Goal: Task Accomplishment & Management: Complete application form

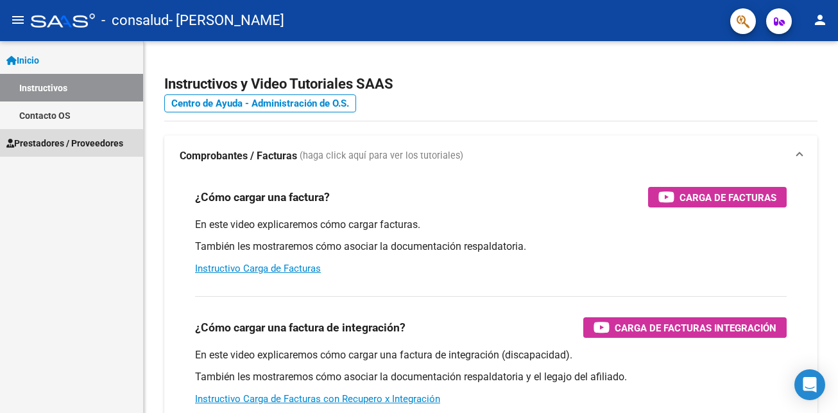
click at [89, 139] on span "Prestadores / Proveedores" at bounding box center [64, 143] width 117 height 14
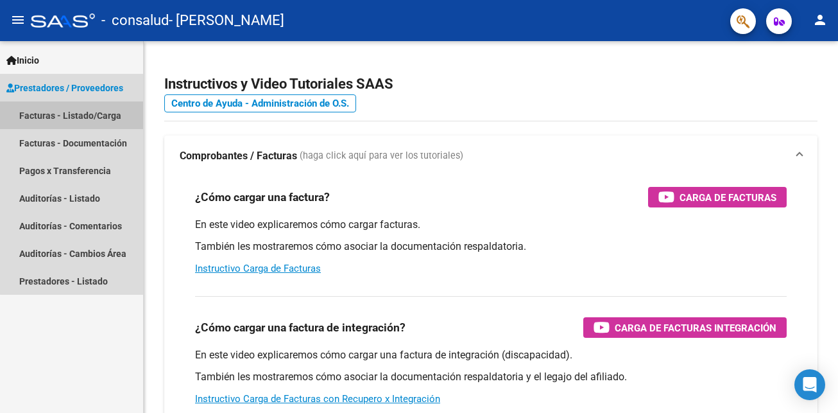
click at [99, 116] on link "Facturas - Listado/Carga" at bounding box center [71, 115] width 143 height 28
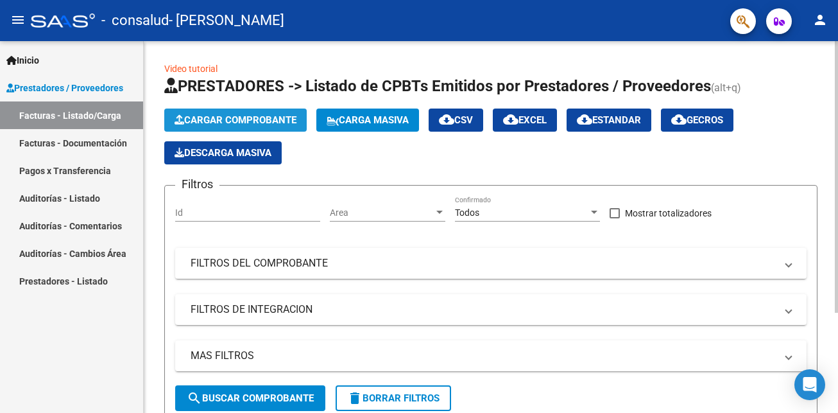
click at [262, 114] on span "Cargar Comprobante" at bounding box center [235, 120] width 122 height 12
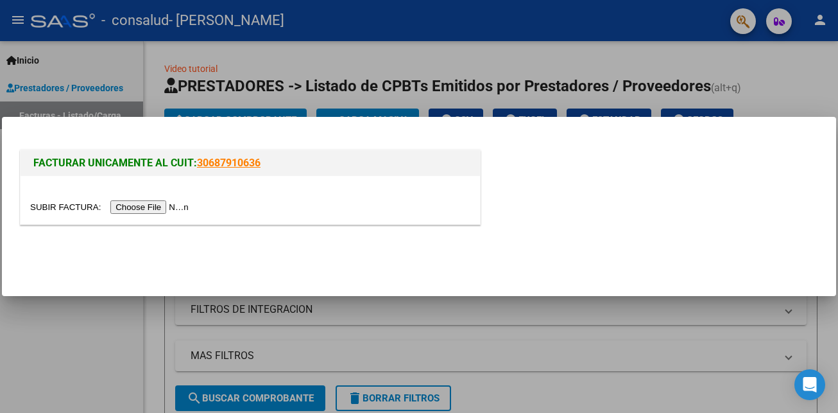
click at [134, 205] on input "file" at bounding box center [111, 206] width 162 height 13
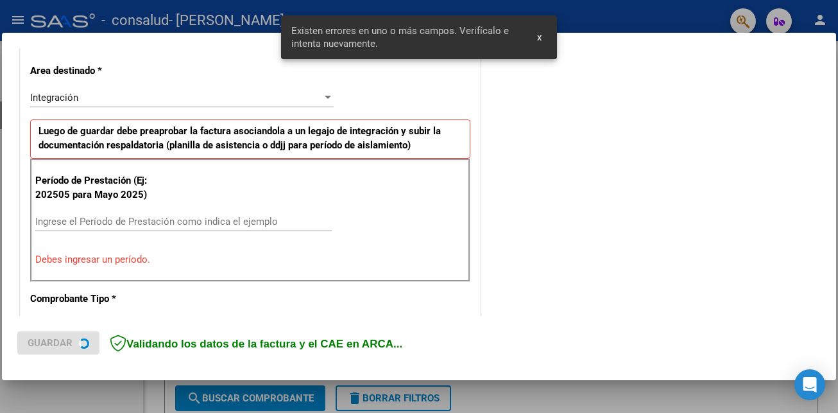
scroll to position [289, 0]
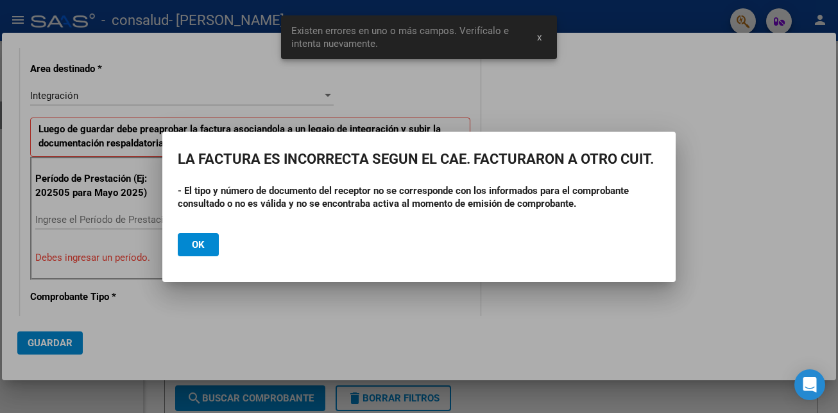
click at [69, 218] on div at bounding box center [419, 206] width 838 height 413
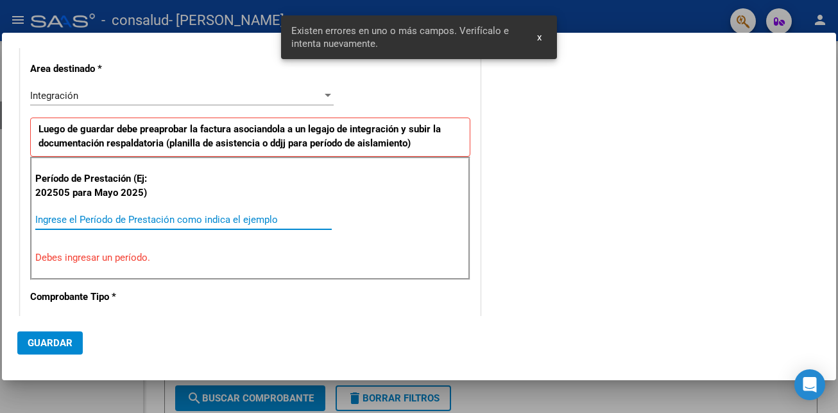
click at [60, 220] on input "Ingrese el Período de Prestación como indica el ejemplo" at bounding box center [183, 220] width 296 height 12
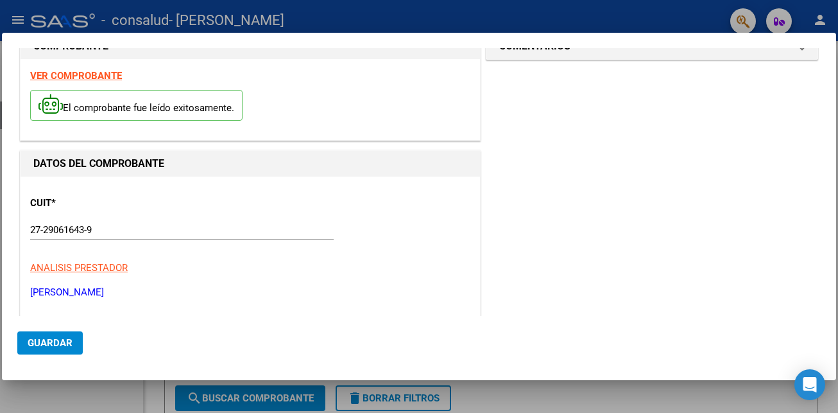
scroll to position [0, 0]
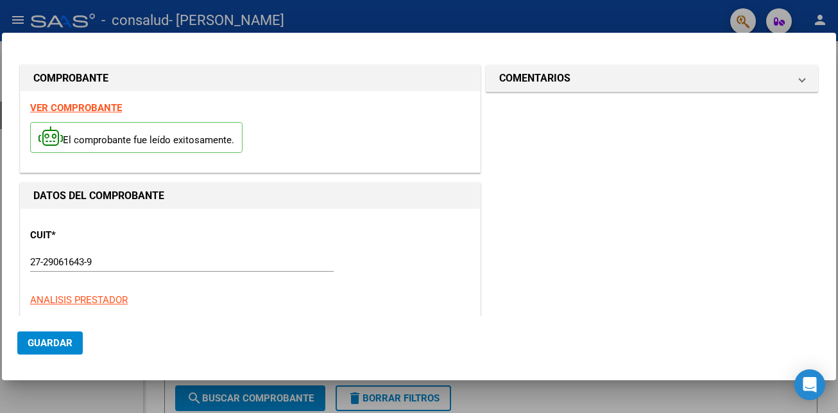
type input "202509"
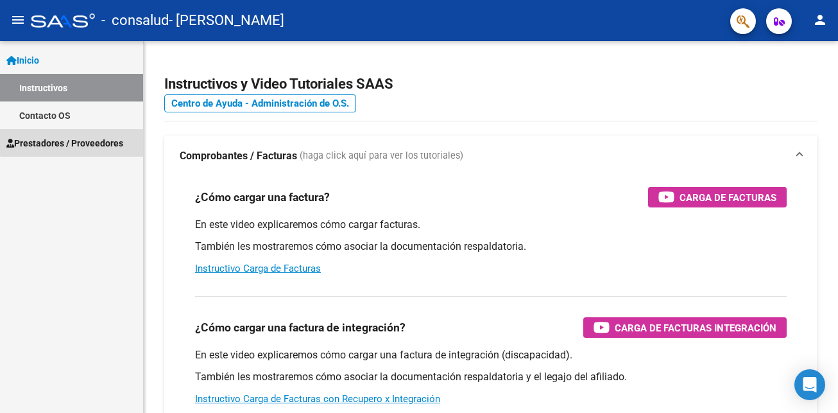
click at [72, 138] on span "Prestadores / Proveedores" at bounding box center [64, 143] width 117 height 14
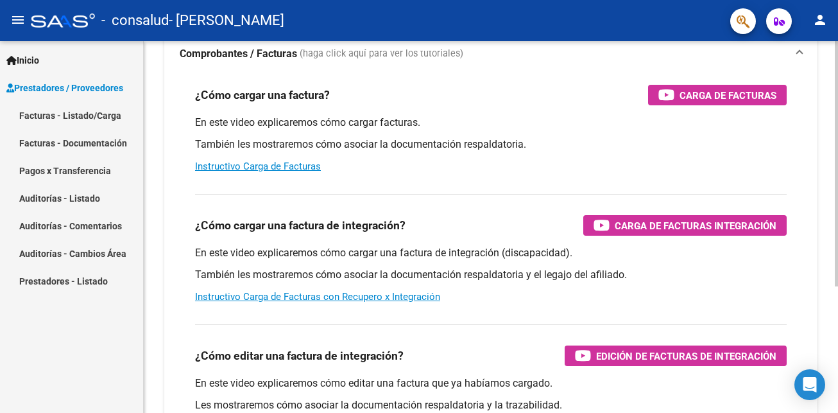
scroll to position [128, 0]
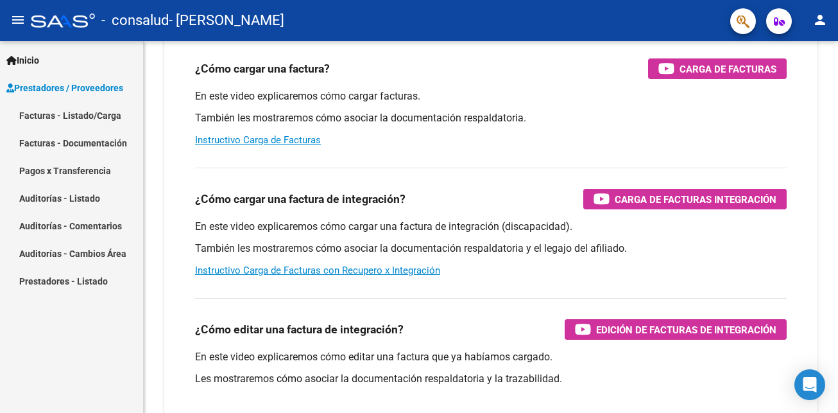
click at [83, 115] on link "Facturas - Listado/Carga" at bounding box center [71, 115] width 143 height 28
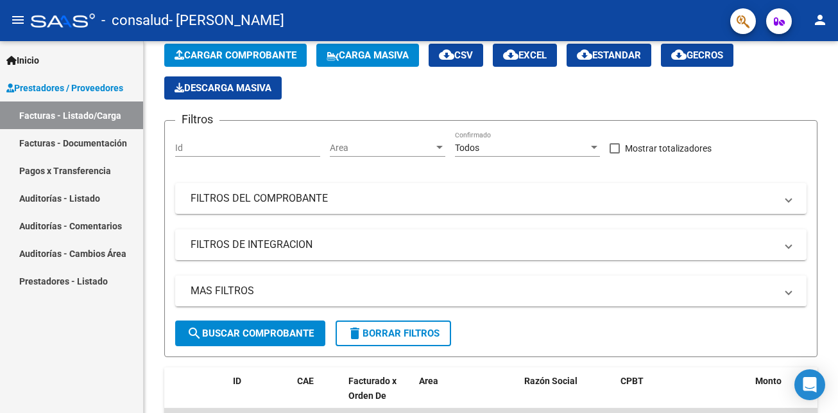
scroll to position [64, 0]
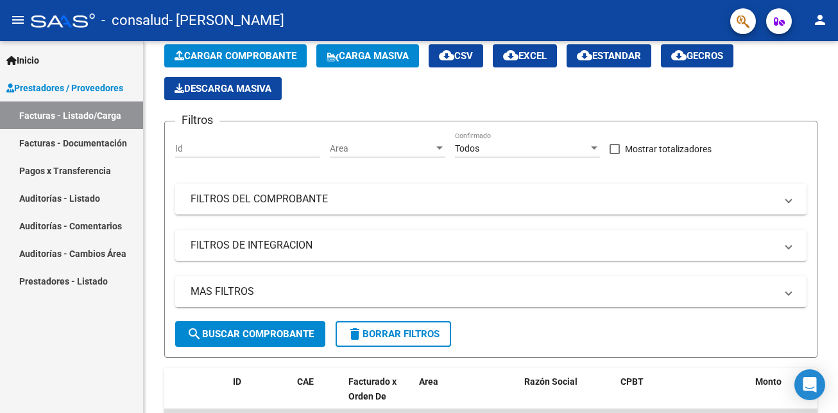
click at [71, 137] on link "Facturas - Documentación" at bounding box center [71, 143] width 143 height 28
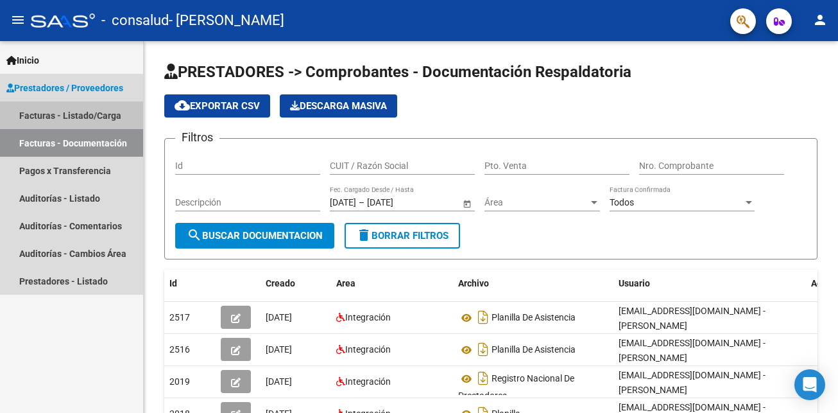
click at [92, 115] on link "Facturas - Listado/Carga" at bounding box center [71, 115] width 143 height 28
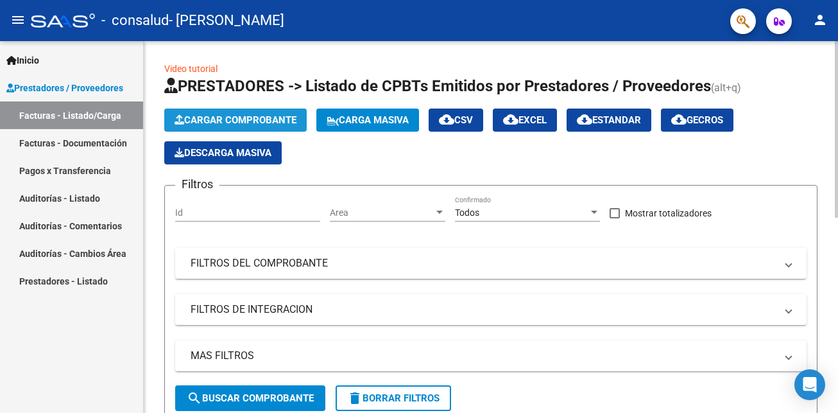
click at [225, 120] on span "Cargar Comprobante" at bounding box center [235, 120] width 122 height 12
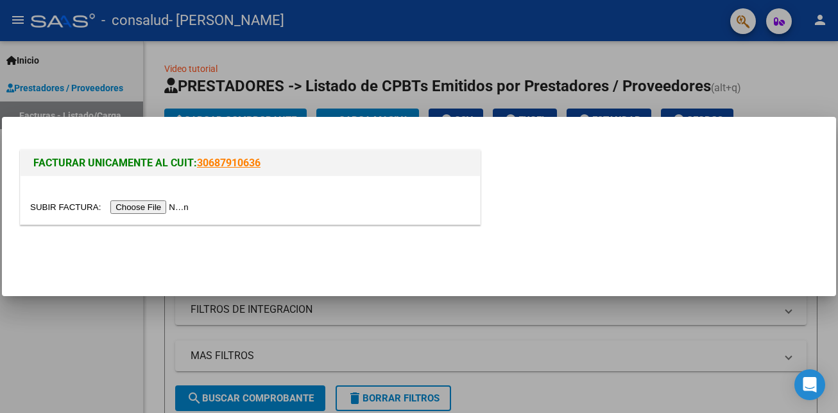
click at [140, 212] on input "file" at bounding box center [111, 206] width 162 height 13
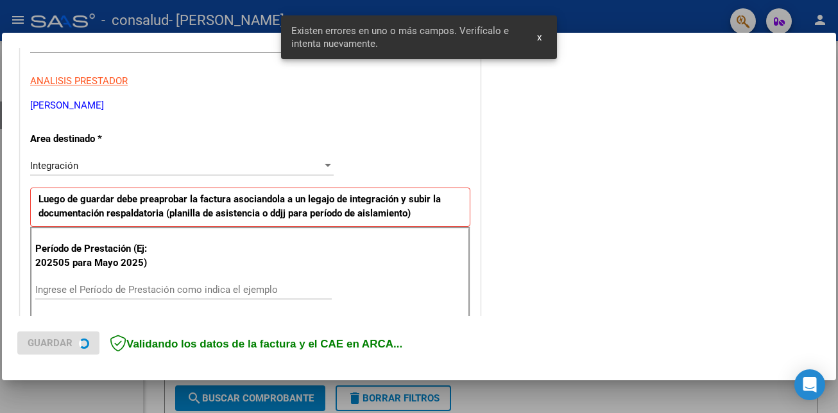
scroll to position [289, 0]
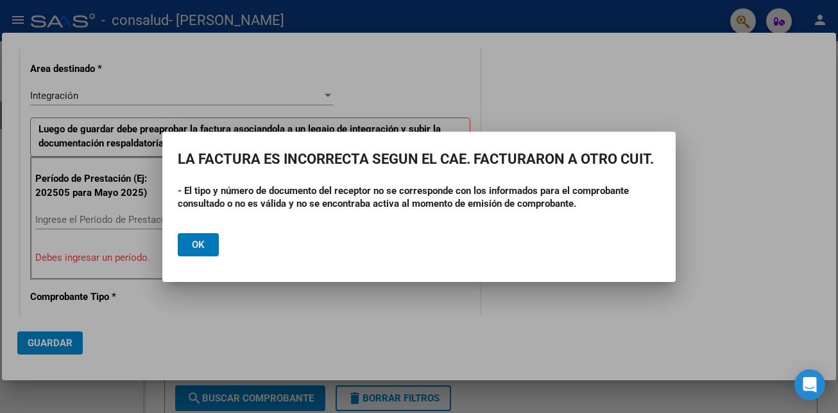
drag, startPoint x: 52, startPoint y: 352, endPoint x: 108, endPoint y: 325, distance: 62.6
click at [84, 336] on div at bounding box center [419, 206] width 838 height 413
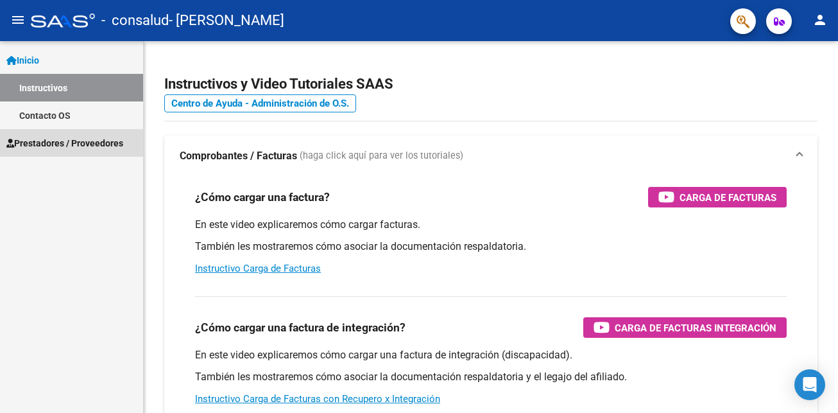
click at [36, 137] on span "Prestadores / Proveedores" at bounding box center [64, 143] width 117 height 14
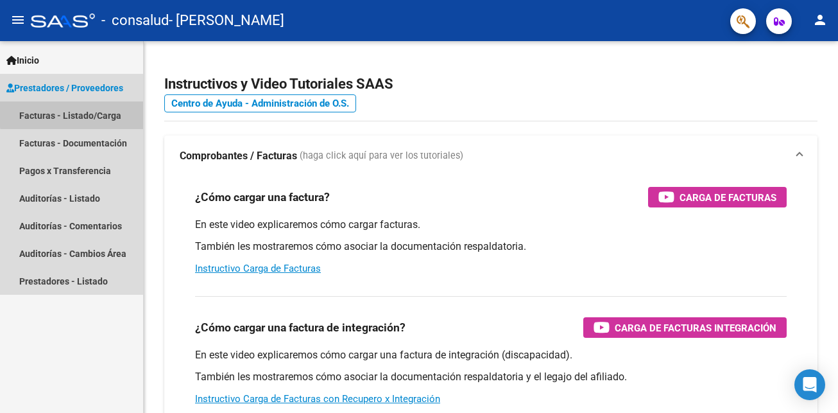
click at [96, 112] on link "Facturas - Listado/Carga" at bounding box center [71, 115] width 143 height 28
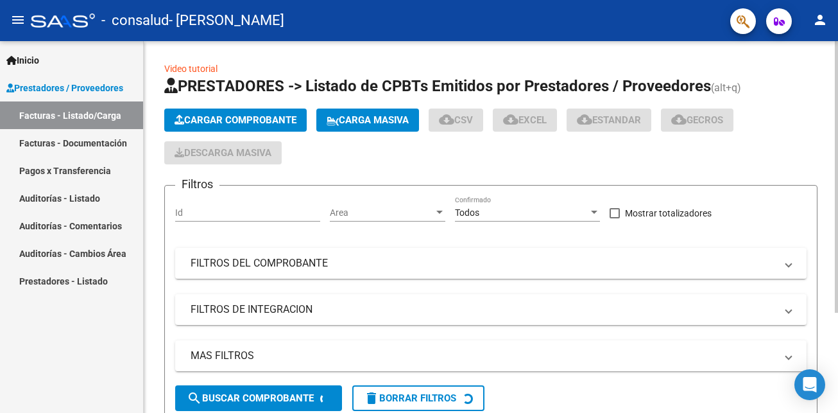
click at [258, 118] on span "Cargar Comprobante" at bounding box center [235, 120] width 122 height 12
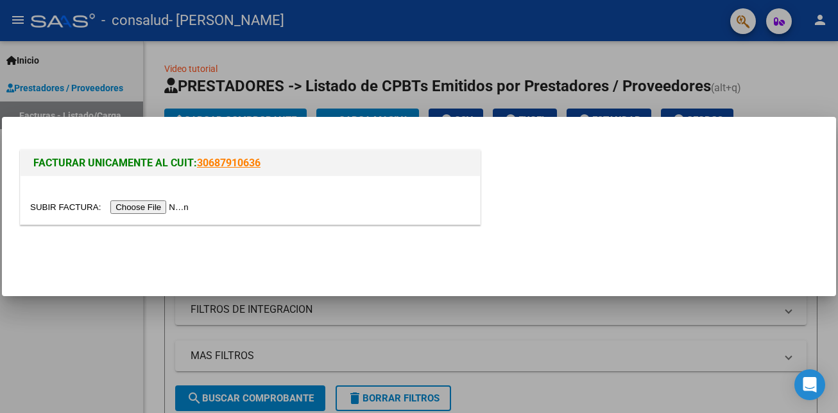
click at [163, 207] on input "file" at bounding box center [111, 206] width 162 height 13
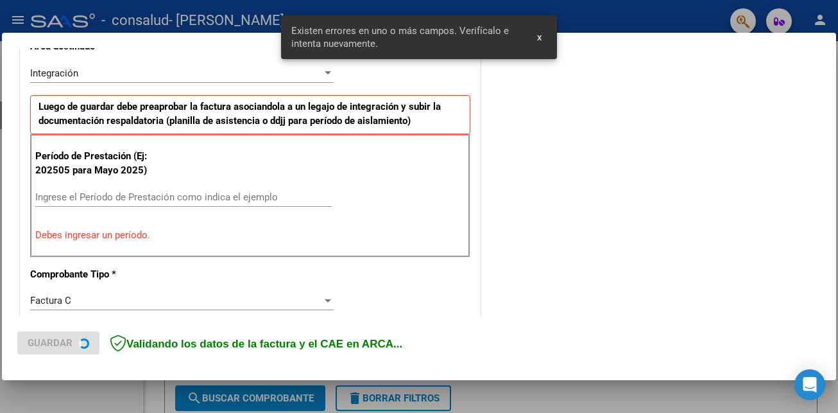
scroll to position [351, 0]
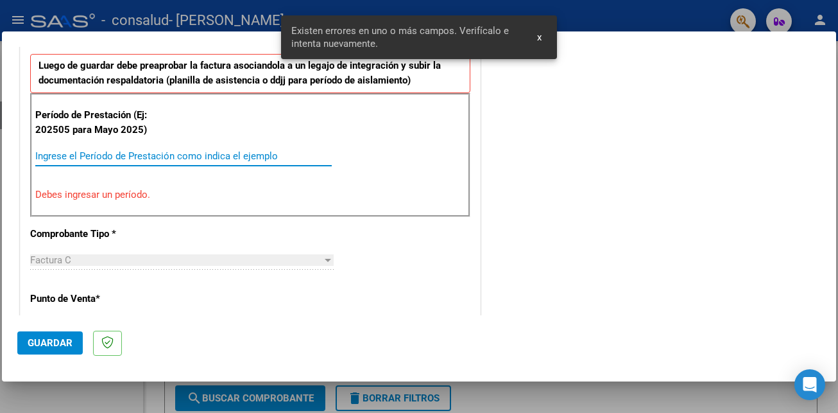
click at [62, 156] on input "Ingrese el Período de Prestación como indica el ejemplo" at bounding box center [183, 156] width 296 height 12
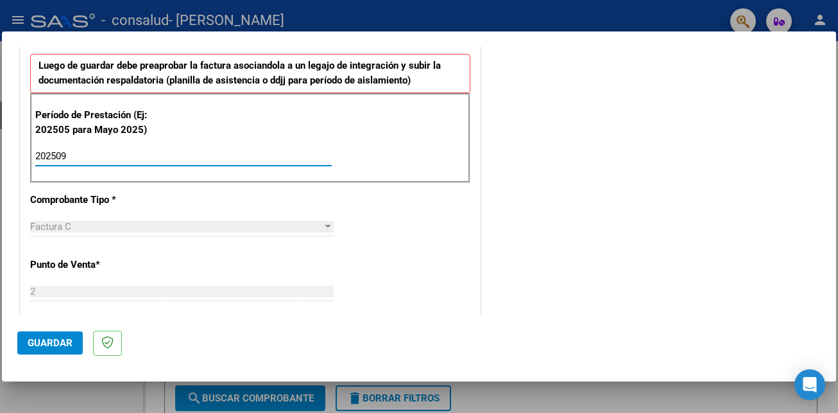
type input "202509"
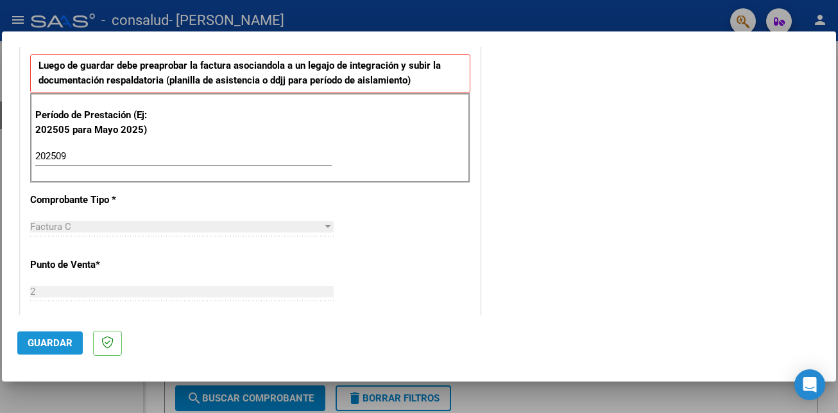
click at [52, 348] on span "Guardar" at bounding box center [50, 343] width 45 height 12
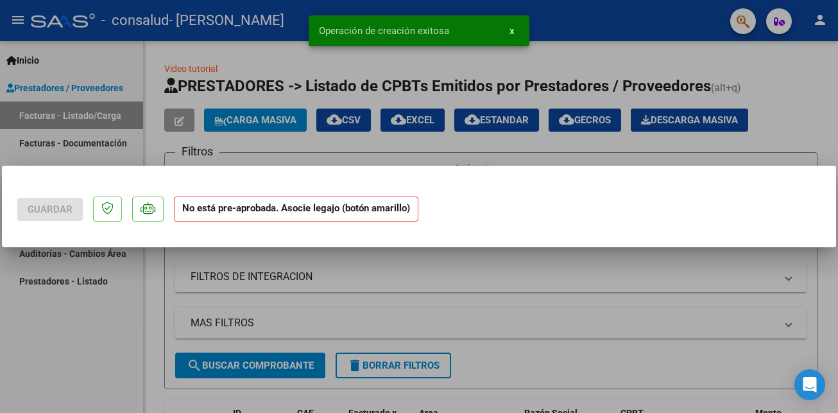
scroll to position [0, 0]
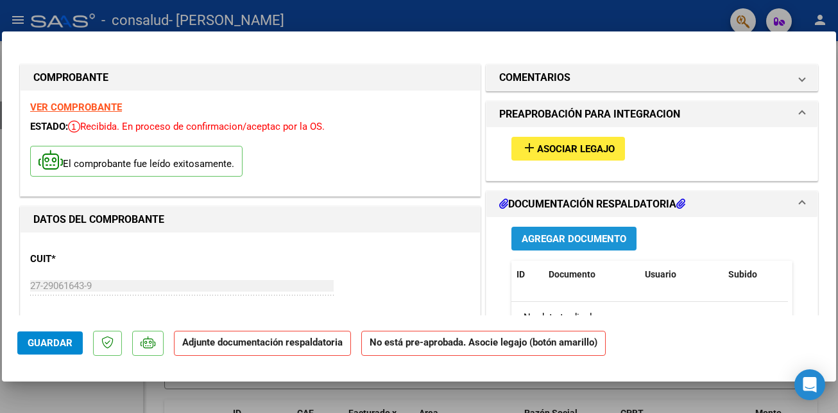
click at [542, 243] on span "Agregar Documento" at bounding box center [574, 239] width 105 height 12
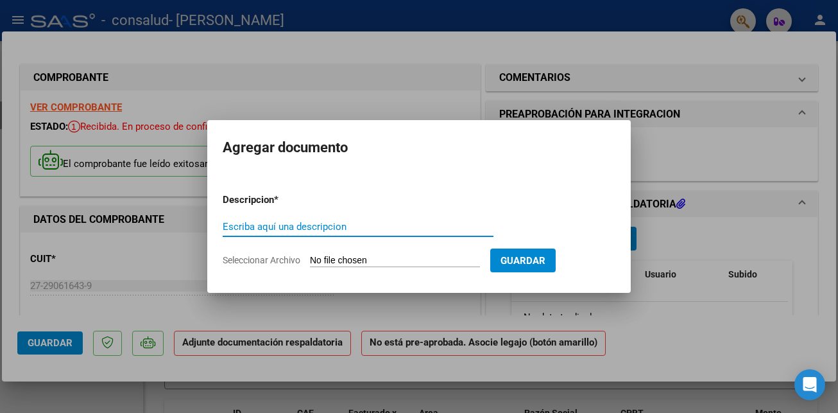
click at [233, 226] on input "Escriba aquí una descripcion" at bounding box center [358, 227] width 271 height 12
type input "planilla de asistencia"
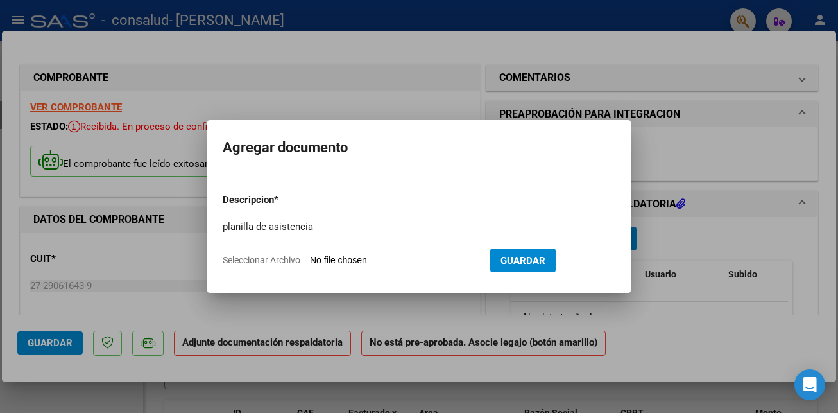
drag, startPoint x: 343, startPoint y: 251, endPoint x: 398, endPoint y: 267, distance: 56.8
click at [398, 267] on form "Descripcion * planilla de asistencia Escriba aquí una descripcion Seleccionar A…" at bounding box center [419, 230] width 393 height 94
click at [457, 253] on form "Descripcion * planilla de asistencia Escriba aquí una descripcion Seleccionar A…" at bounding box center [419, 230] width 393 height 94
click at [404, 260] on input "Seleccionar Archivo" at bounding box center [395, 261] width 170 height 12
type input "C:\fakepath\CamScanner 06-10-2025 15.57.pdf"
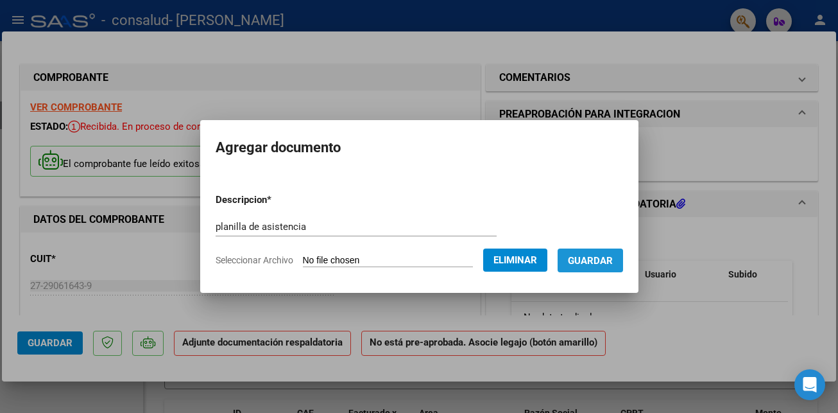
click at [606, 257] on span "Guardar" at bounding box center [590, 261] width 45 height 12
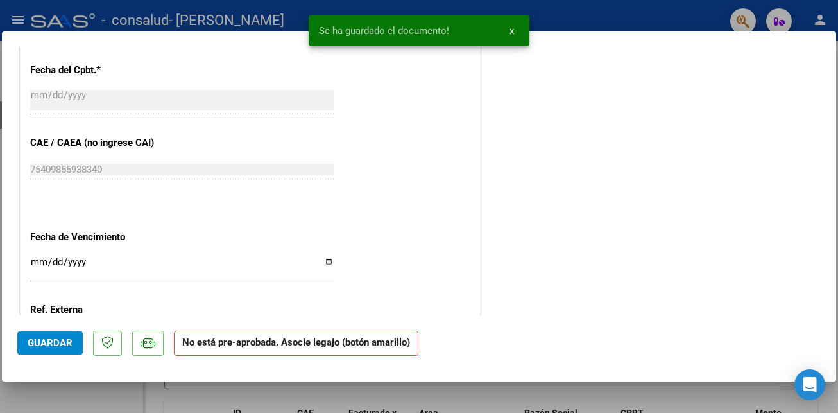
scroll to position [847, 0]
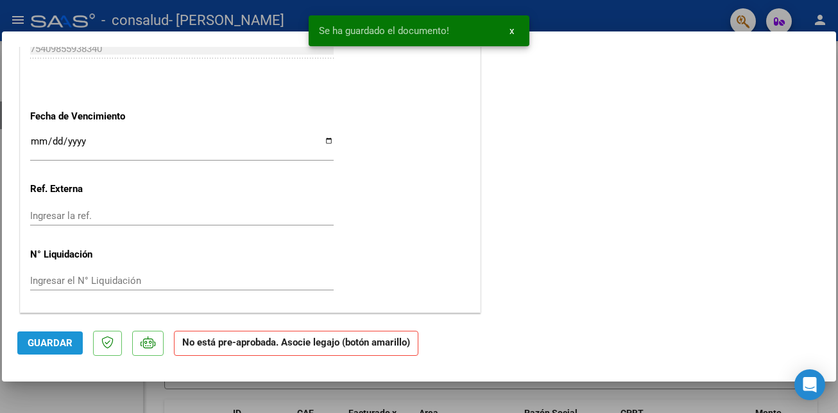
click at [38, 345] on span "Guardar" at bounding box center [50, 343] width 45 height 12
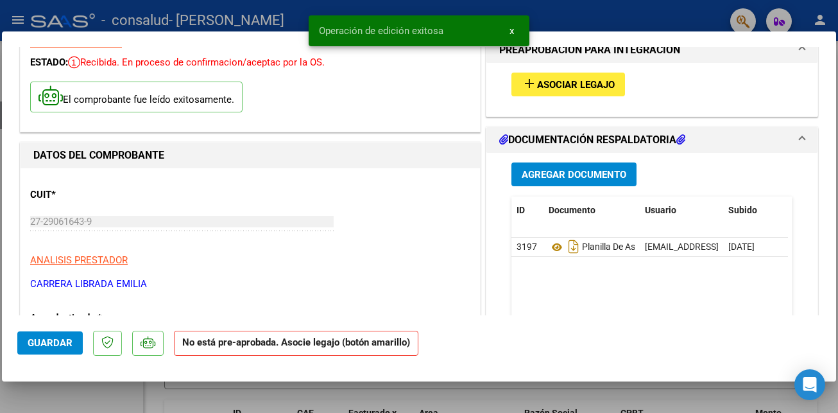
scroll to position [0, 0]
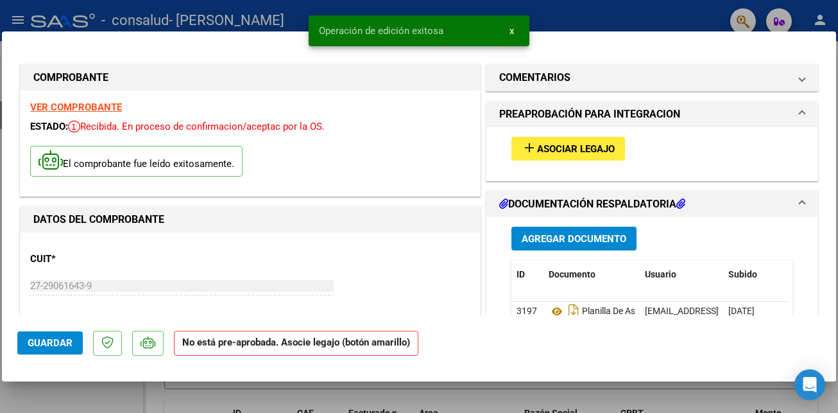
click at [19, 18] on div at bounding box center [419, 206] width 838 height 413
type input "$ 0,00"
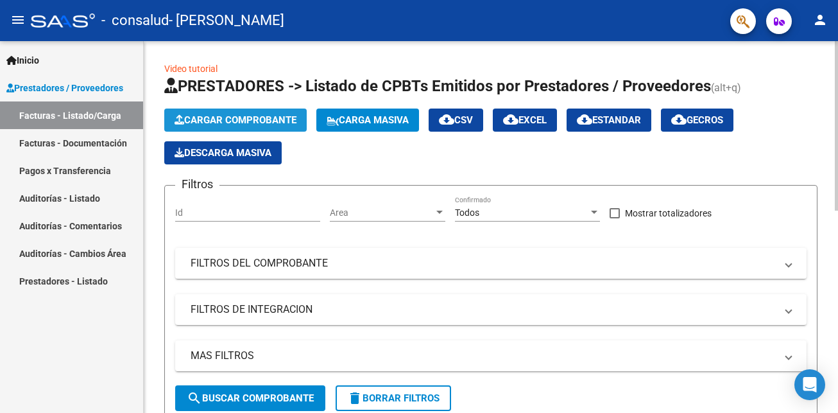
click at [215, 116] on span "Cargar Comprobante" at bounding box center [235, 120] width 122 height 12
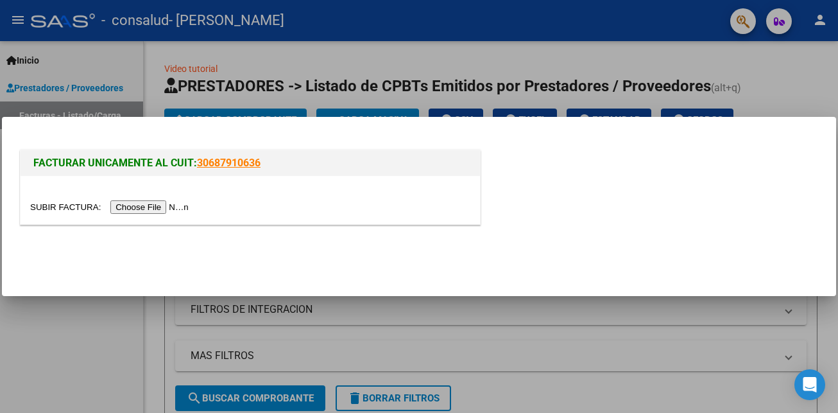
click at [158, 208] on input "file" at bounding box center [111, 206] width 162 height 13
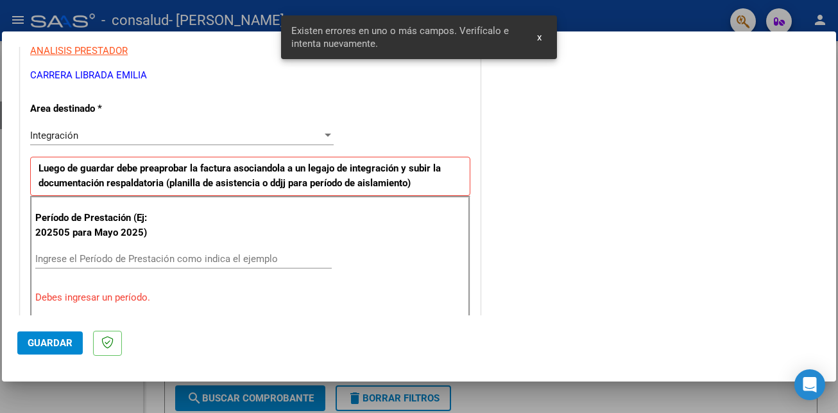
scroll to position [312, 0]
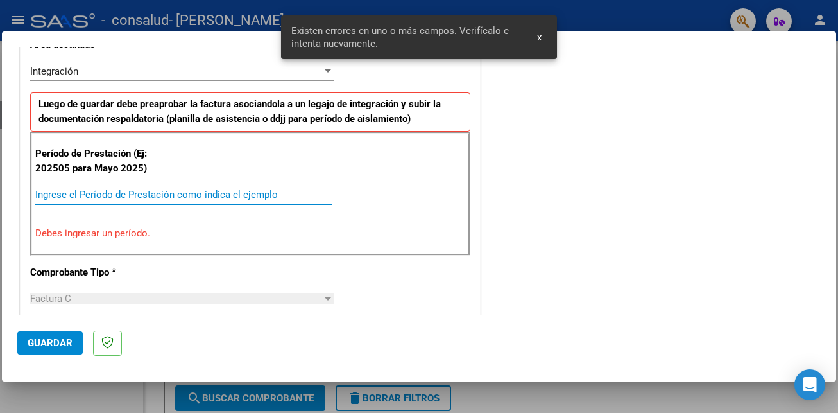
click at [79, 191] on input "Ingrese el Período de Prestación como indica el ejemplo" at bounding box center [183, 195] width 296 height 12
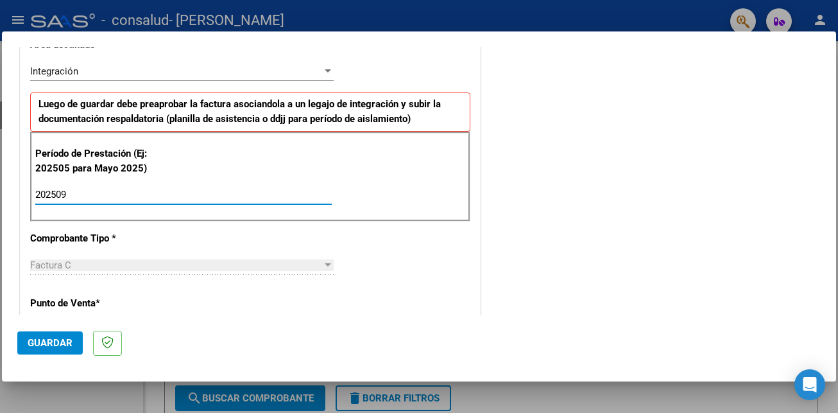
type input "202509"
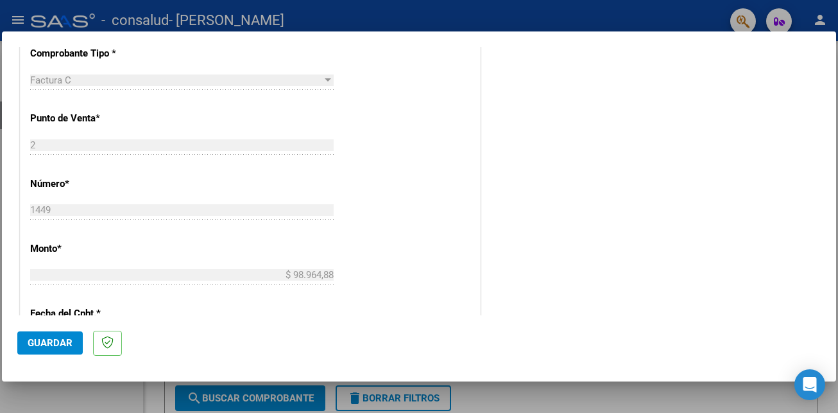
scroll to position [505, 0]
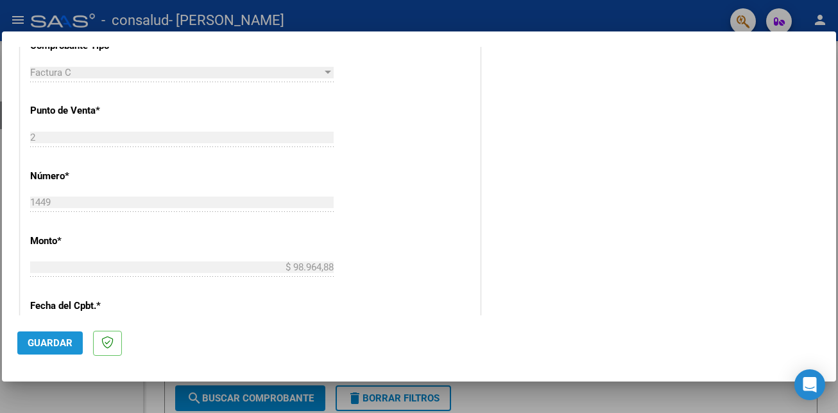
click at [52, 344] on span "Guardar" at bounding box center [50, 343] width 45 height 12
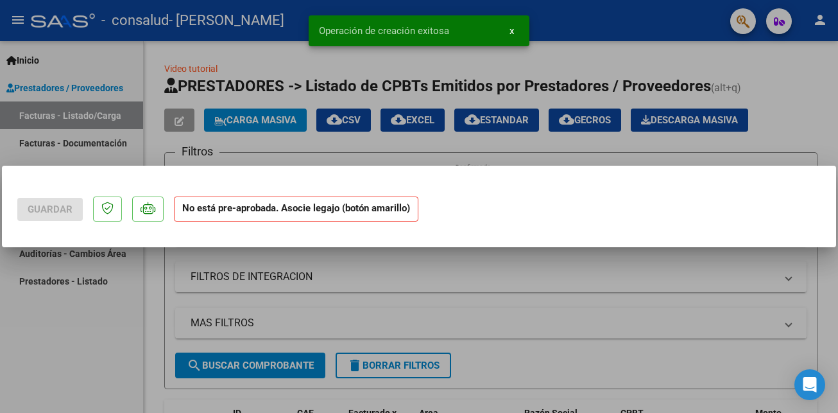
scroll to position [0, 0]
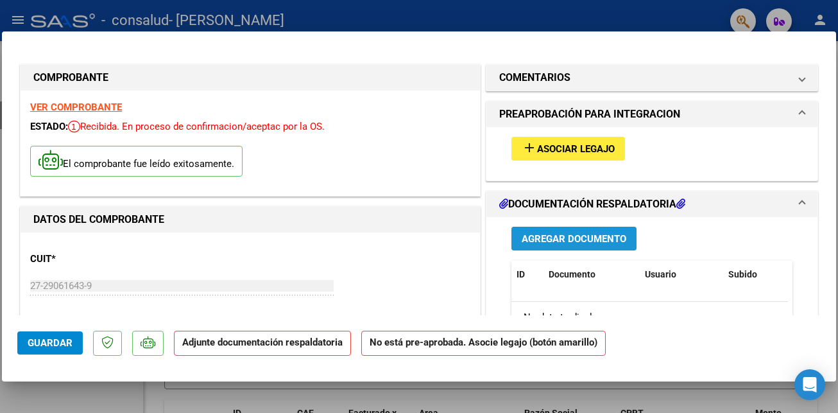
click at [554, 230] on button "Agregar Documento" at bounding box center [573, 238] width 125 height 24
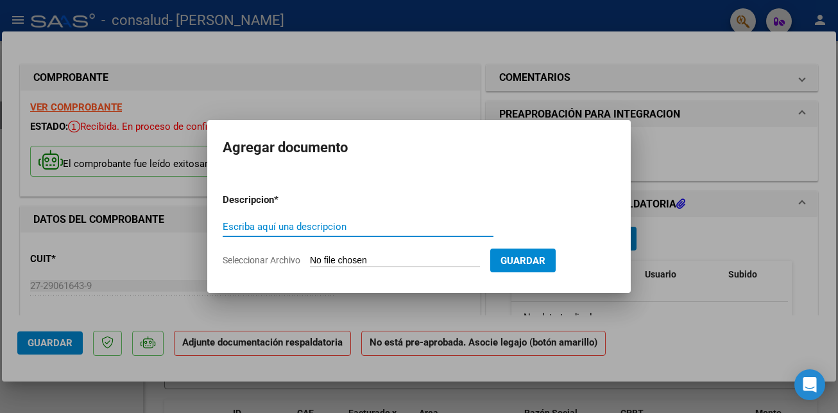
click at [338, 226] on input "Escriba aquí una descripcion" at bounding box center [358, 227] width 271 height 12
type input "planilla de asistencia"
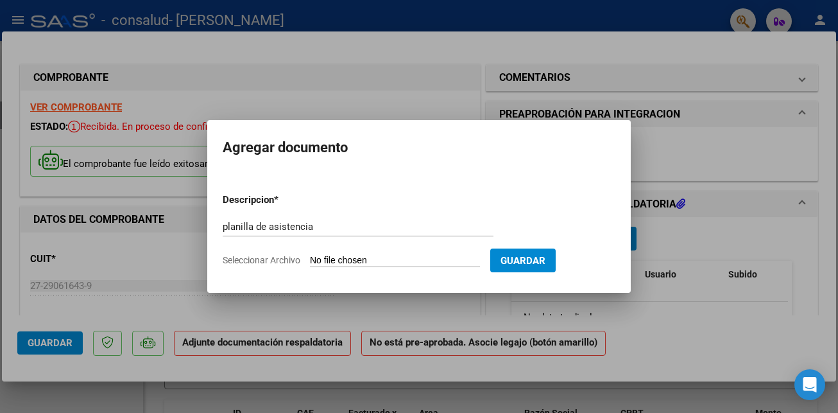
click at [334, 262] on input "Seleccionar Archivo" at bounding box center [395, 261] width 170 height 12
type input "C:\fakepath\CamScanner 06-10-2025 16.01.pdf"
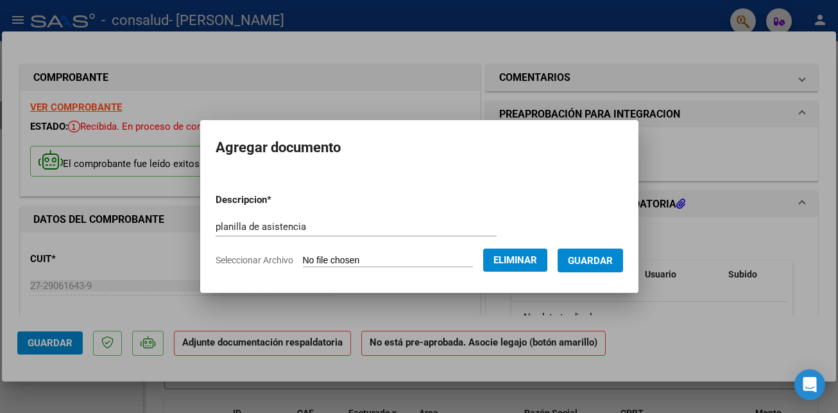
click at [602, 255] on span "Guardar" at bounding box center [590, 261] width 45 height 12
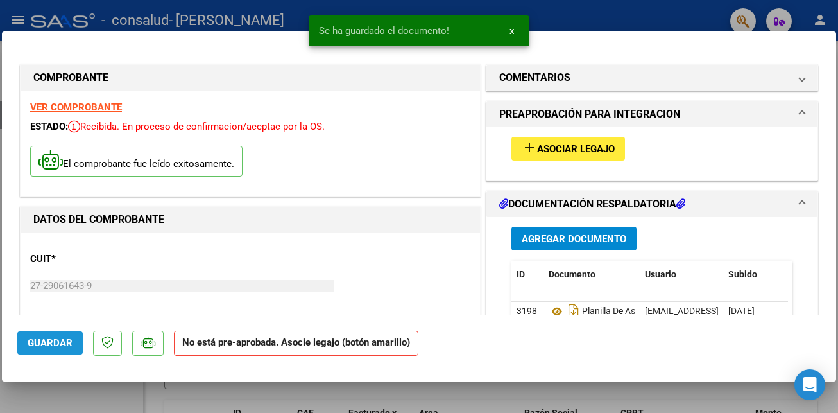
click at [55, 345] on span "Guardar" at bounding box center [50, 343] width 45 height 12
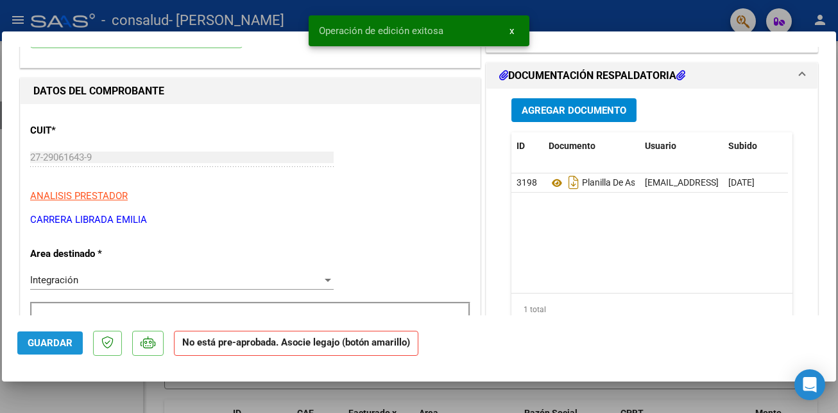
click at [49, 343] on span "Guardar" at bounding box center [50, 343] width 45 height 12
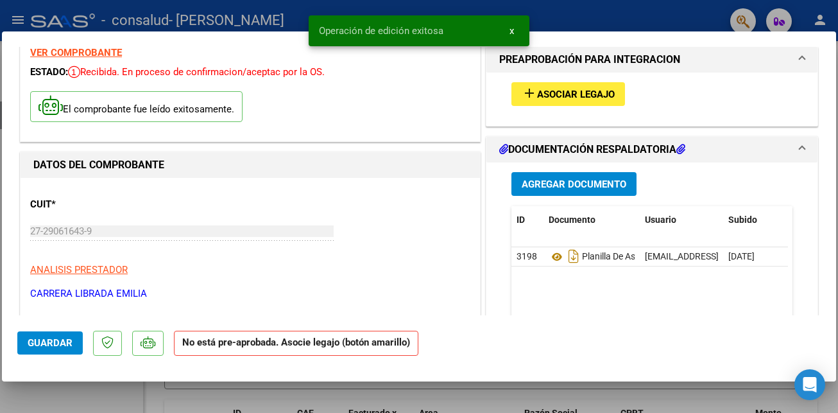
scroll to position [0, 0]
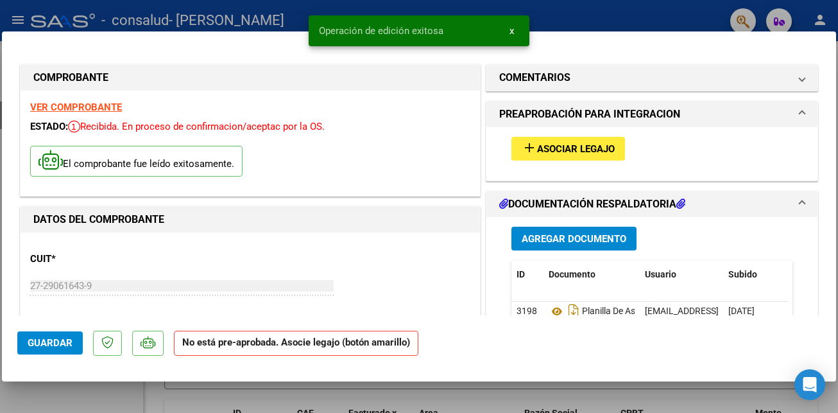
click at [19, 21] on div at bounding box center [419, 206] width 838 height 413
type input "$ 0,00"
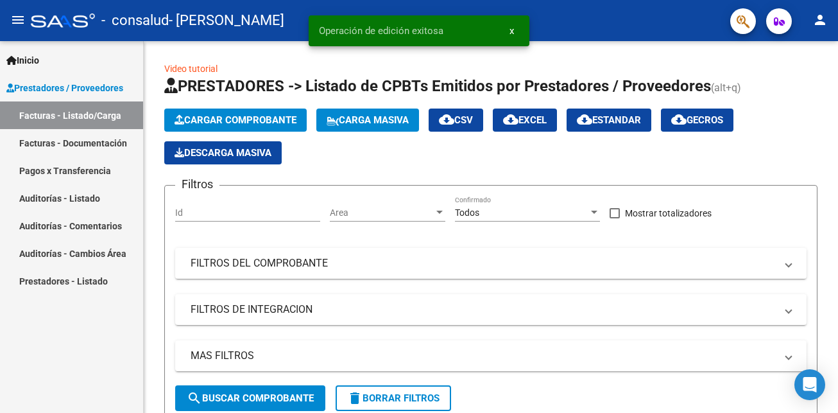
click at [88, 137] on link "Facturas - Documentación" at bounding box center [71, 143] width 143 height 28
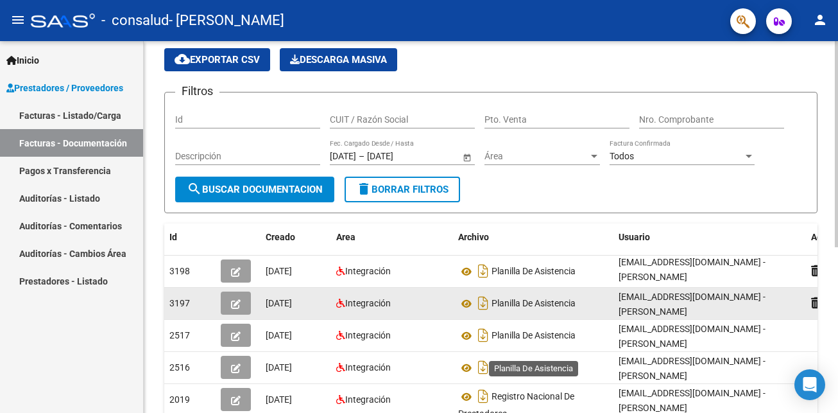
scroll to position [64, 0]
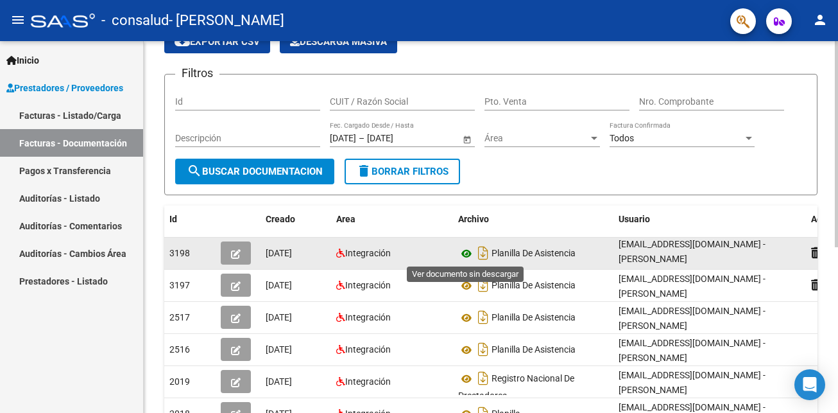
click at [462, 254] on icon at bounding box center [466, 253] width 17 height 15
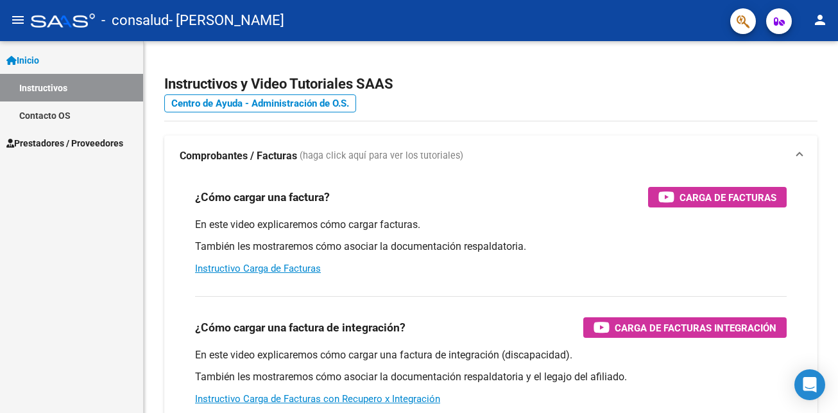
click at [105, 137] on span "Prestadores / Proveedores" at bounding box center [64, 143] width 117 height 14
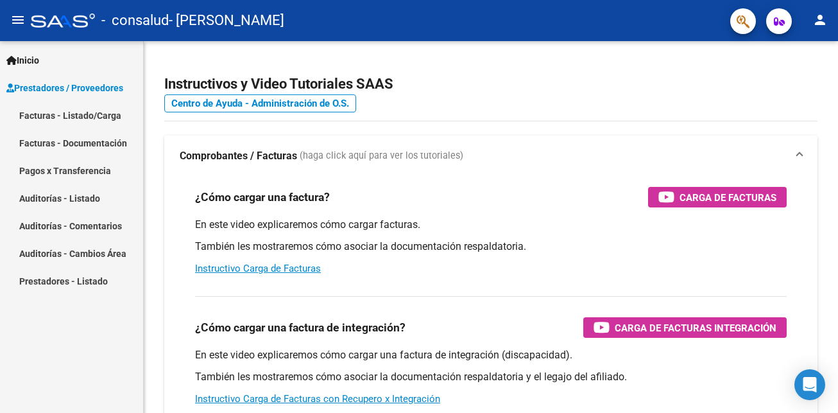
click at [103, 136] on link "Facturas - Documentación" at bounding box center [71, 143] width 143 height 28
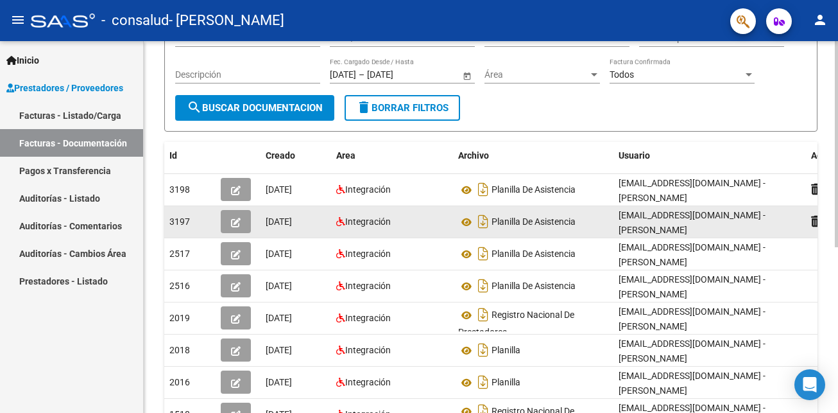
scroll to position [128, 0]
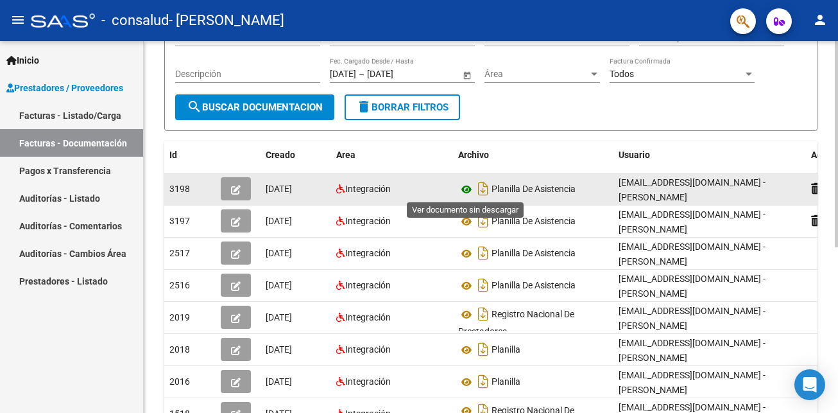
click at [464, 185] on icon at bounding box center [466, 189] width 17 height 15
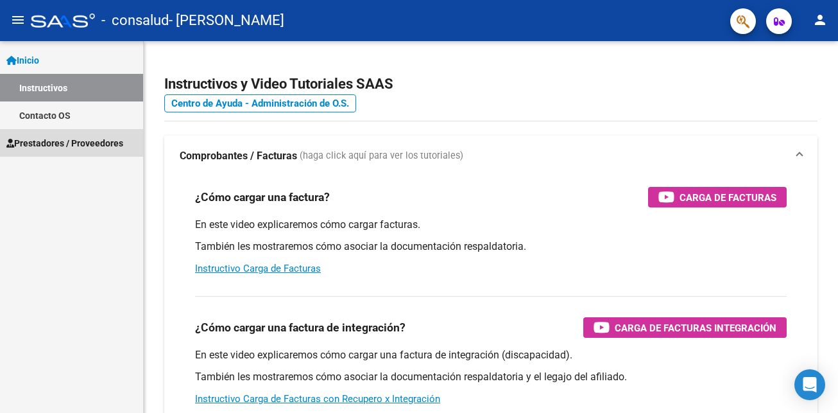
click at [51, 139] on span "Prestadores / Proveedores" at bounding box center [64, 143] width 117 height 14
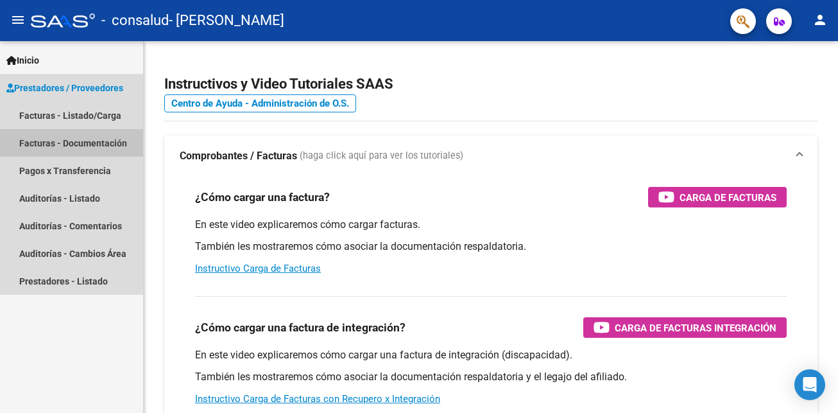
click at [51, 139] on link "Facturas - Documentación" at bounding box center [71, 143] width 143 height 28
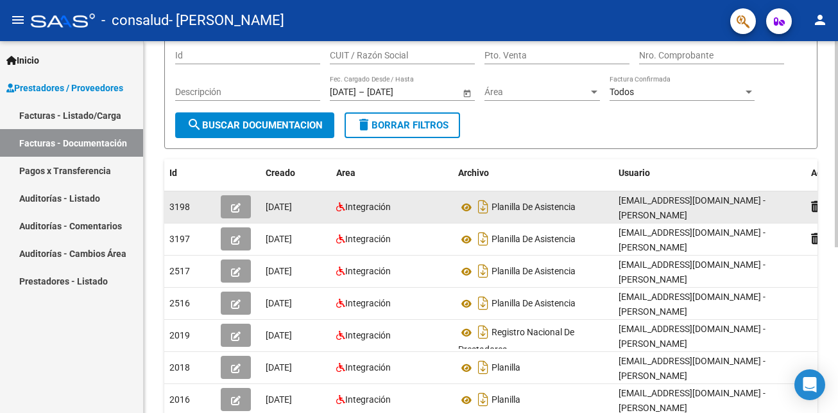
scroll to position [105, 0]
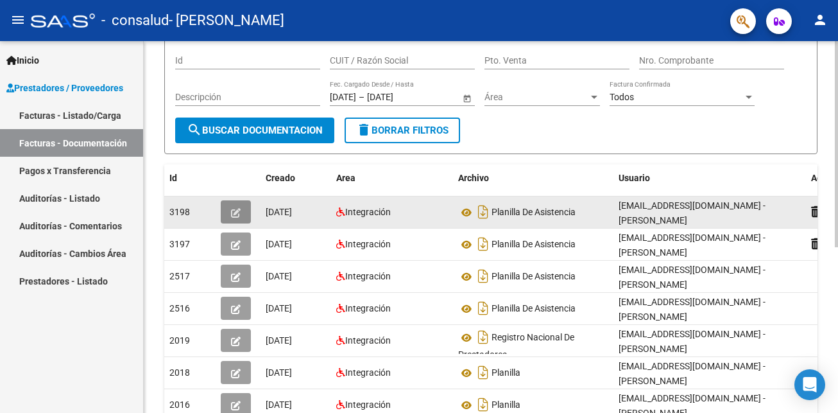
click at [241, 211] on button "button" at bounding box center [236, 211] width 30 height 23
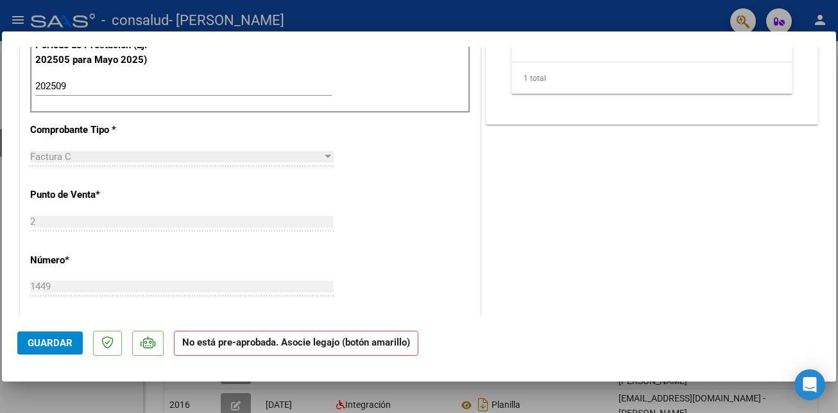
scroll to position [158, 0]
